Goal: Information Seeking & Learning: Learn about a topic

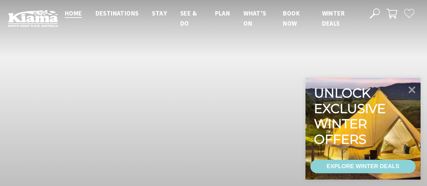
scroll to position [122, 432]
click at [409, 96] on icon at bounding box center [412, 89] width 16 height 16
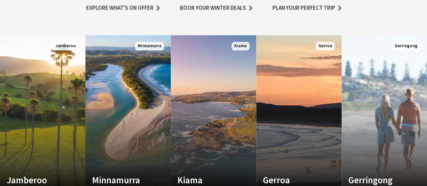
scroll to position [426, 0]
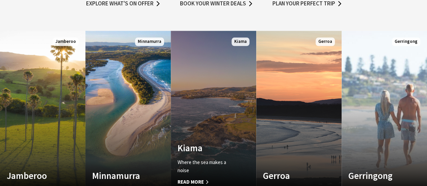
click at [197, 80] on link "Custom Image Used Kiama Where the sea makes a noise Read More Kiama" at bounding box center [213, 112] width 85 height 162
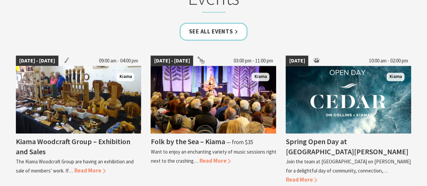
scroll to position [1824, 0]
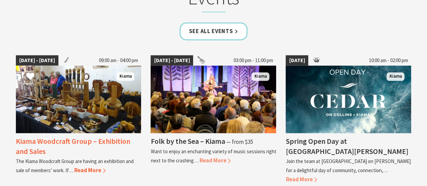
click at [98, 84] on img at bounding box center [79, 100] width 126 height 68
